Goal: Transaction & Acquisition: Purchase product/service

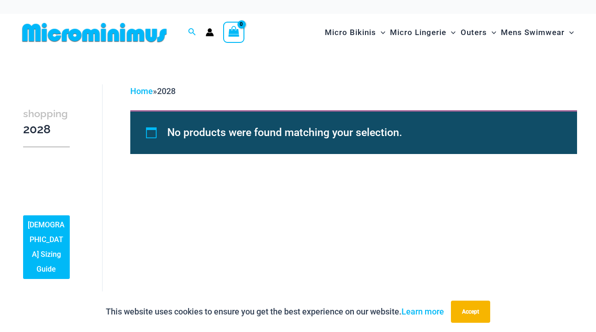
click at [116, 25] on img at bounding box center [94, 32] width 152 height 21
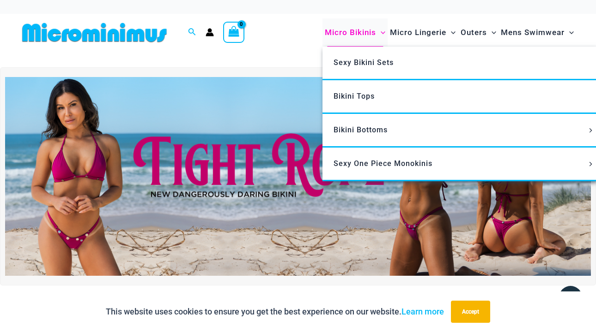
click at [351, 33] on span "Micro Bikinis" at bounding box center [350, 33] width 51 height 24
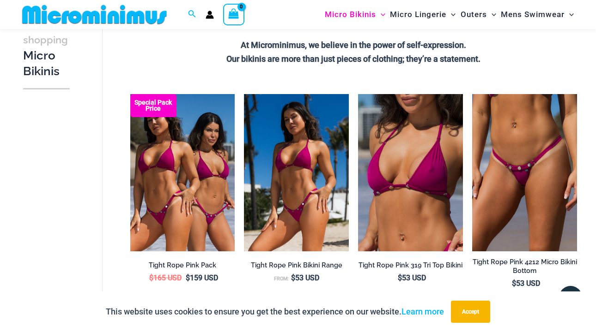
scroll to position [251, 0]
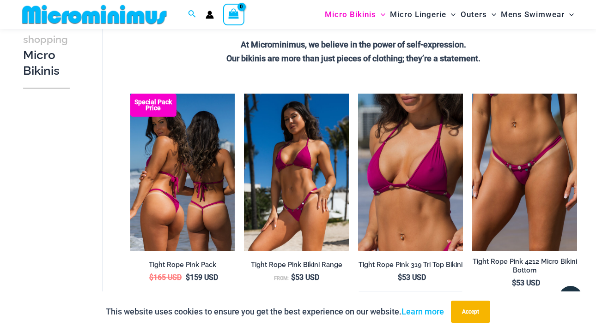
click at [193, 261] on h2 "Tight Rope Pink Pack" at bounding box center [182, 265] width 105 height 9
